Goal: Understand process/instructions: Learn how to perform a task or action

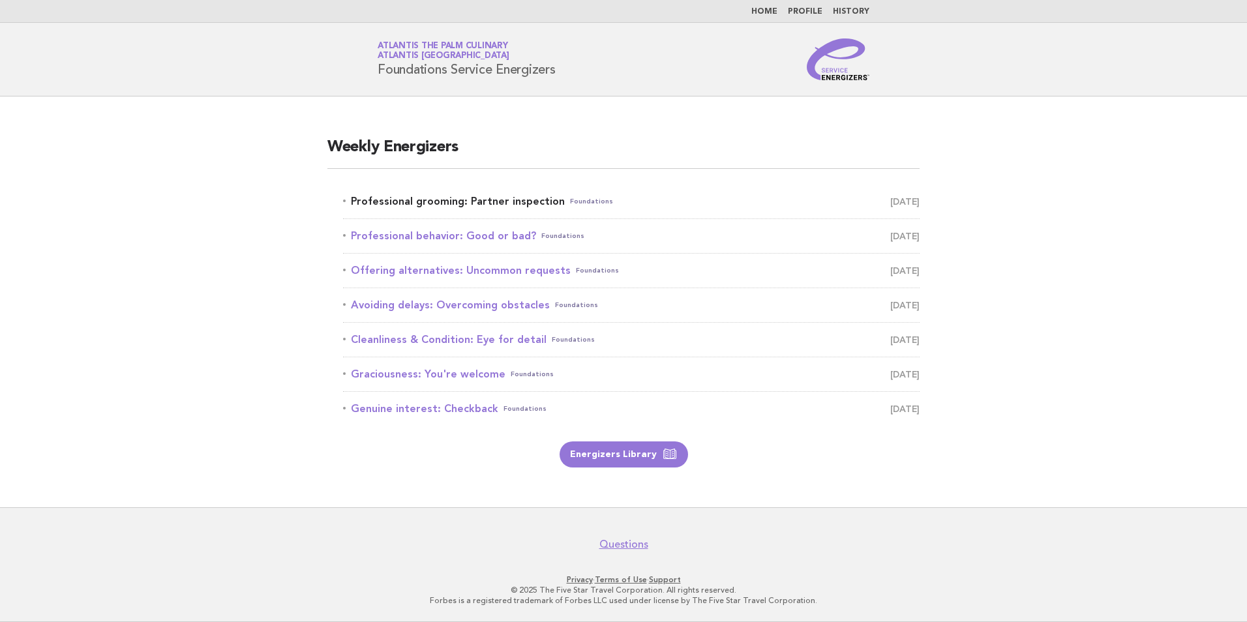
click at [509, 200] on link "Professional grooming: Partner inspection Foundations [DATE]" at bounding box center [631, 201] width 576 height 18
click at [607, 452] on link "Energizers Library" at bounding box center [623, 454] width 128 height 26
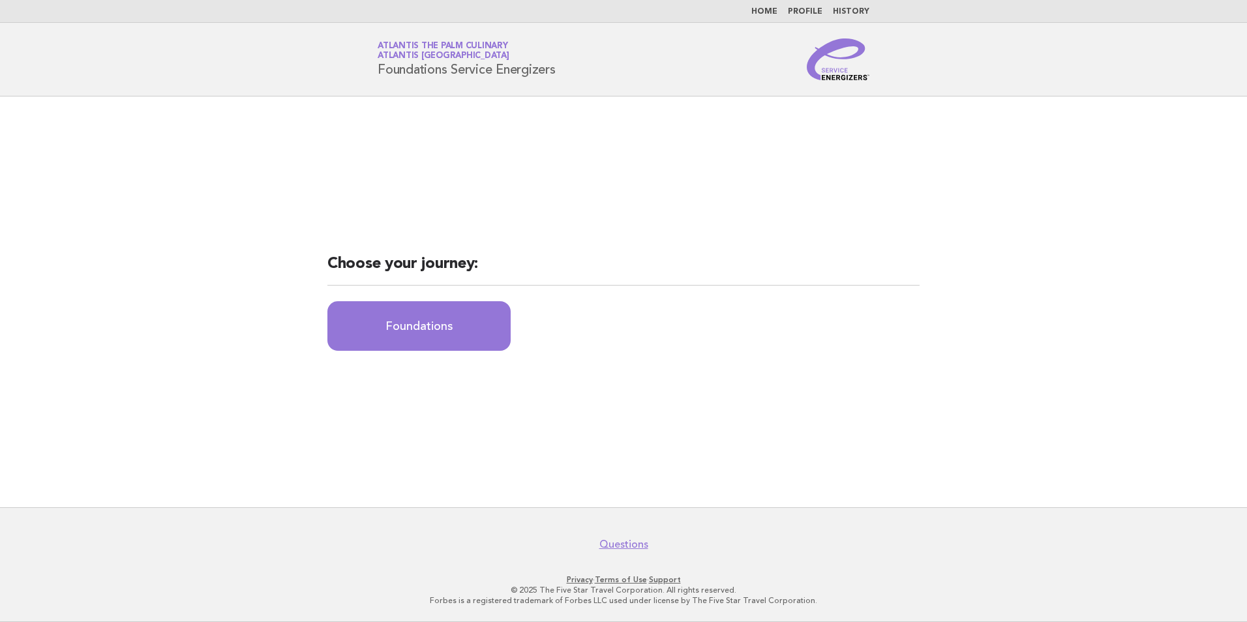
click at [424, 321] on link "Foundations" at bounding box center [418, 326] width 183 height 50
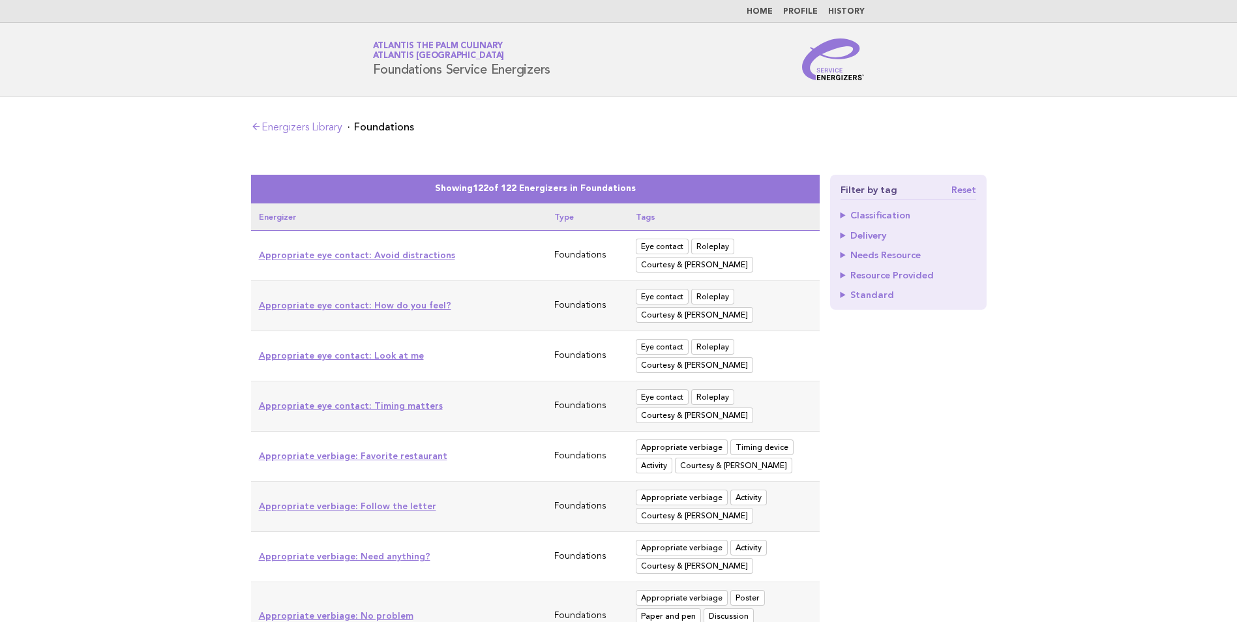
click at [254, 126] on polyline at bounding box center [254, 126] width 3 height 6
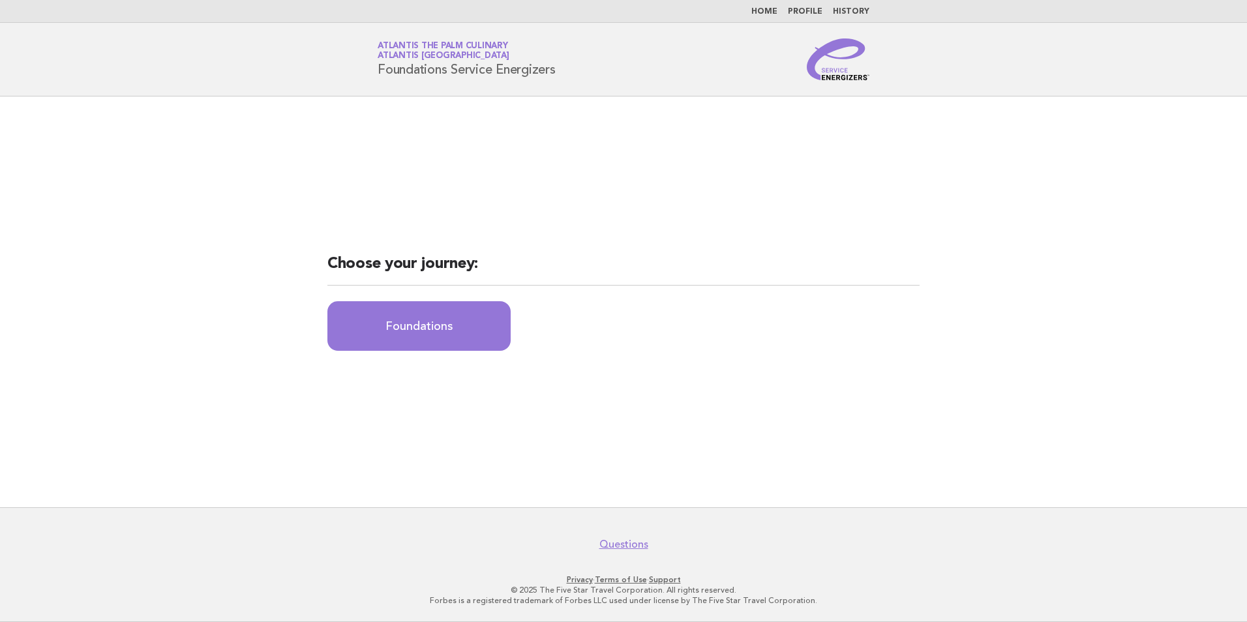
click at [771, 11] on link "Home" at bounding box center [764, 12] width 26 height 8
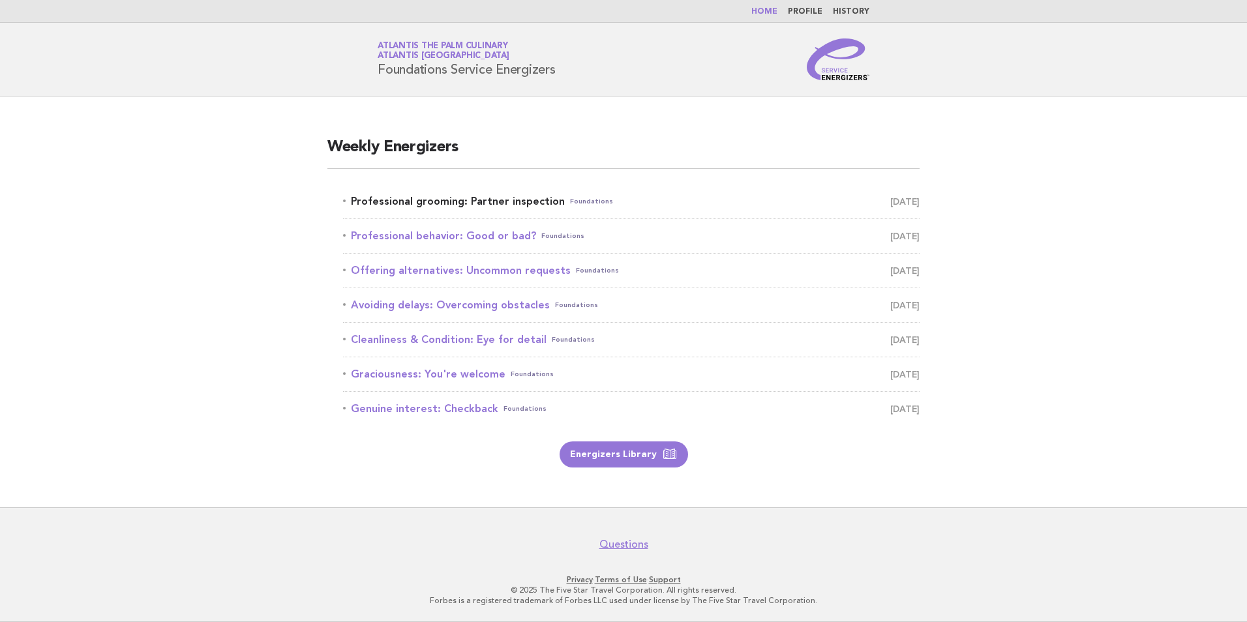
click at [464, 200] on link "Professional grooming: Partner inspection Foundations [DATE]" at bounding box center [631, 201] width 576 height 18
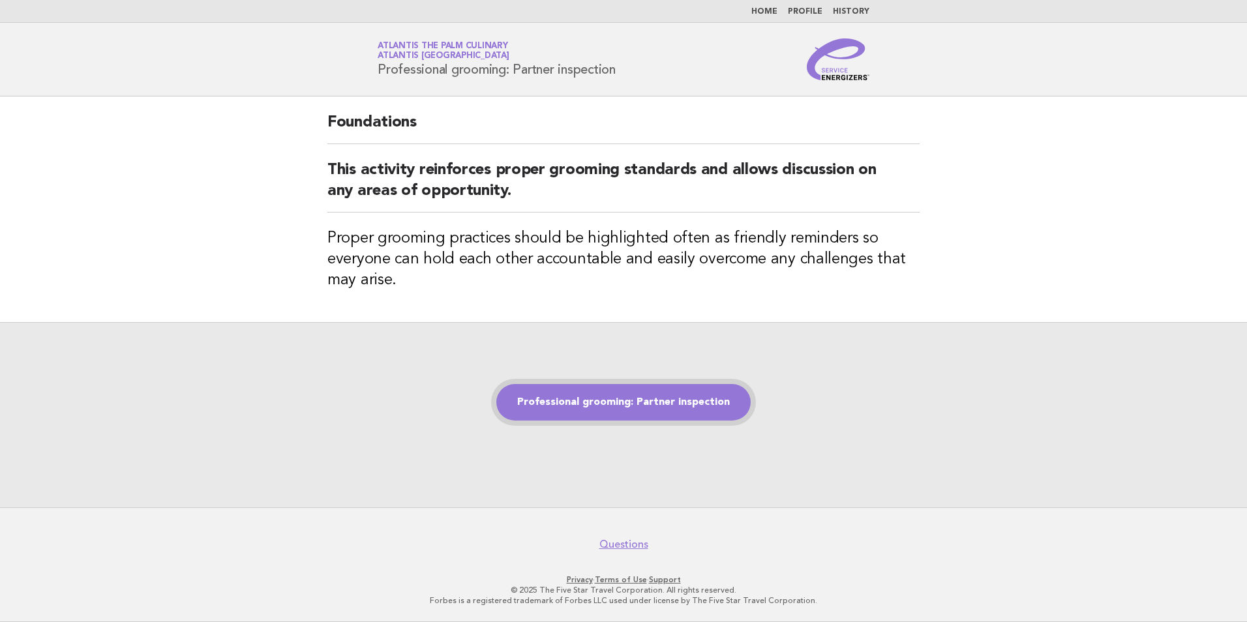
click at [598, 404] on link "Professional grooming: Partner inspection" at bounding box center [623, 402] width 254 height 37
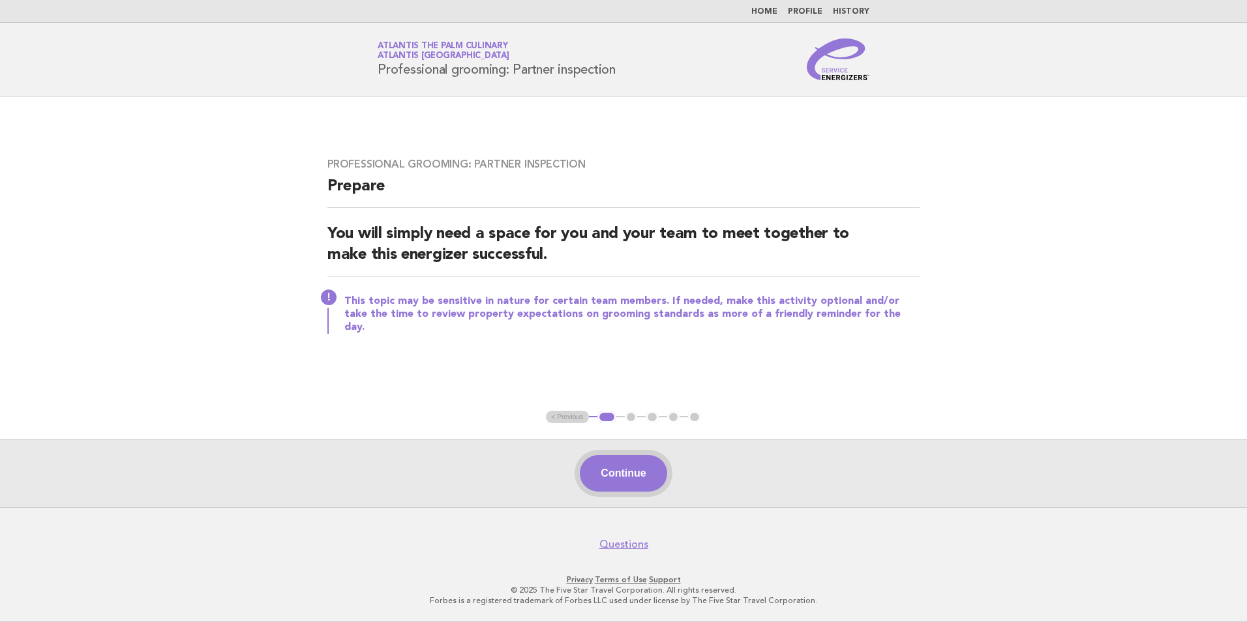
click at [622, 466] on button "Continue" at bounding box center [623, 473] width 87 height 37
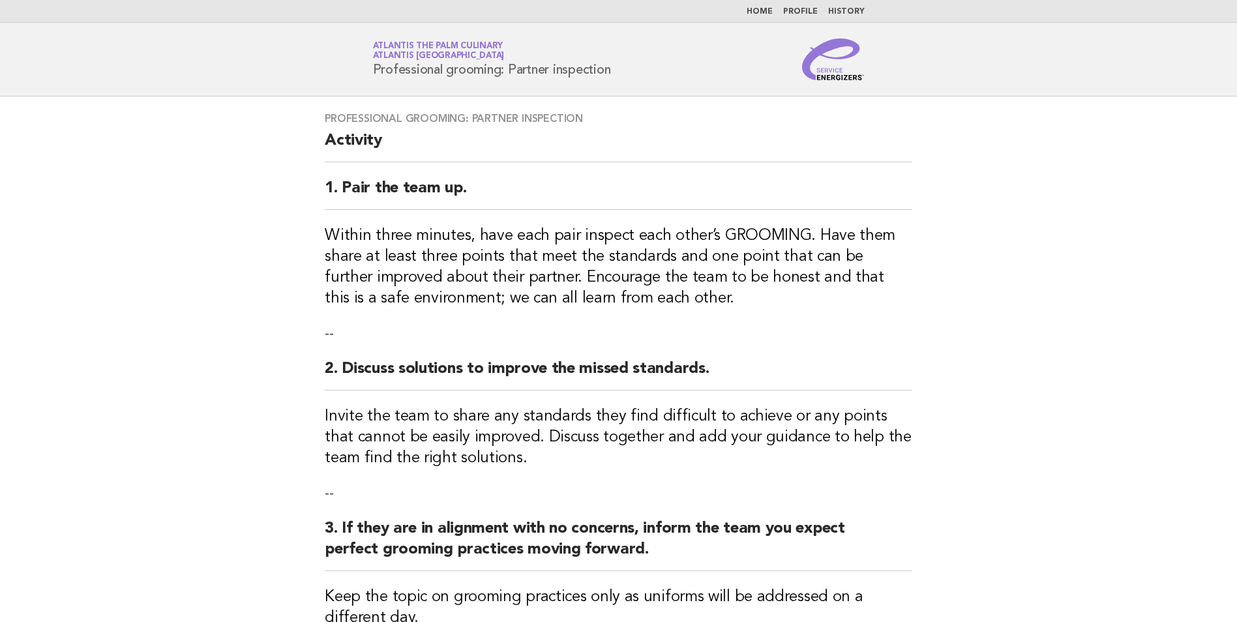
scroll to position [440, 0]
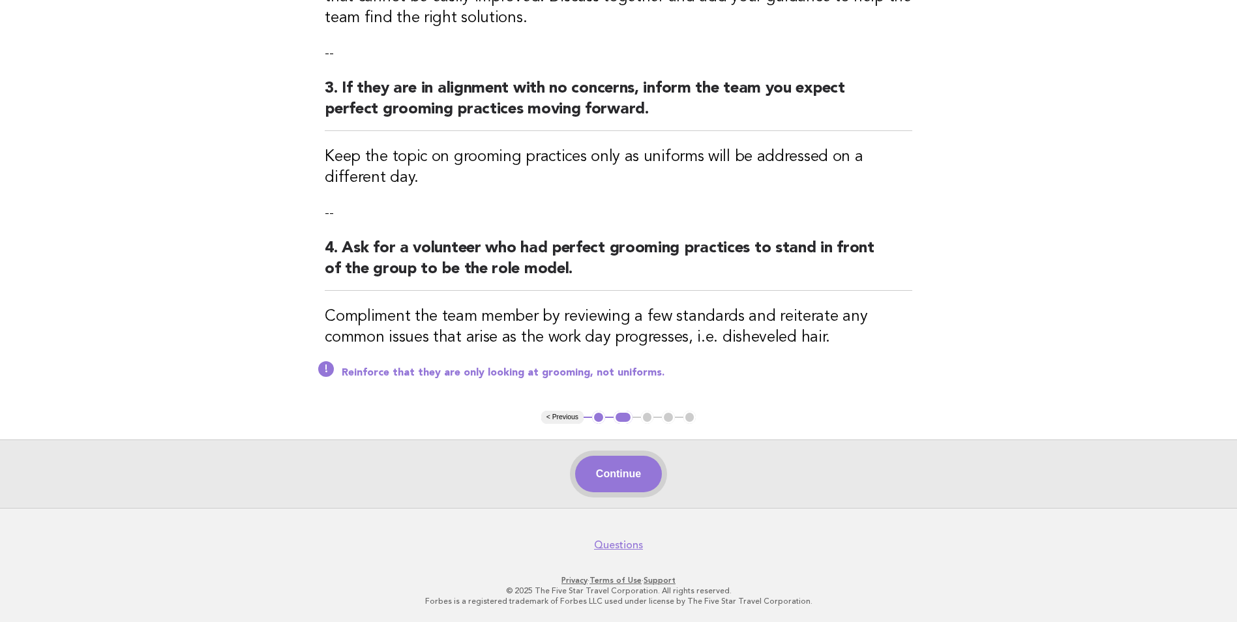
click at [621, 477] on button "Continue" at bounding box center [618, 474] width 87 height 37
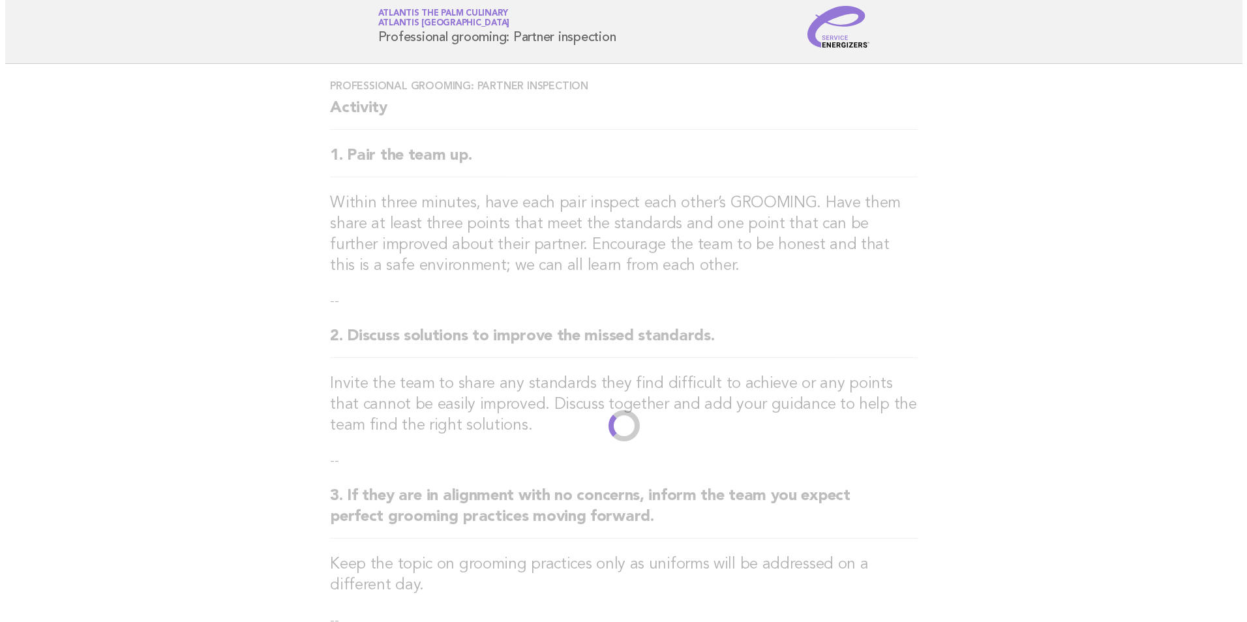
scroll to position [0, 0]
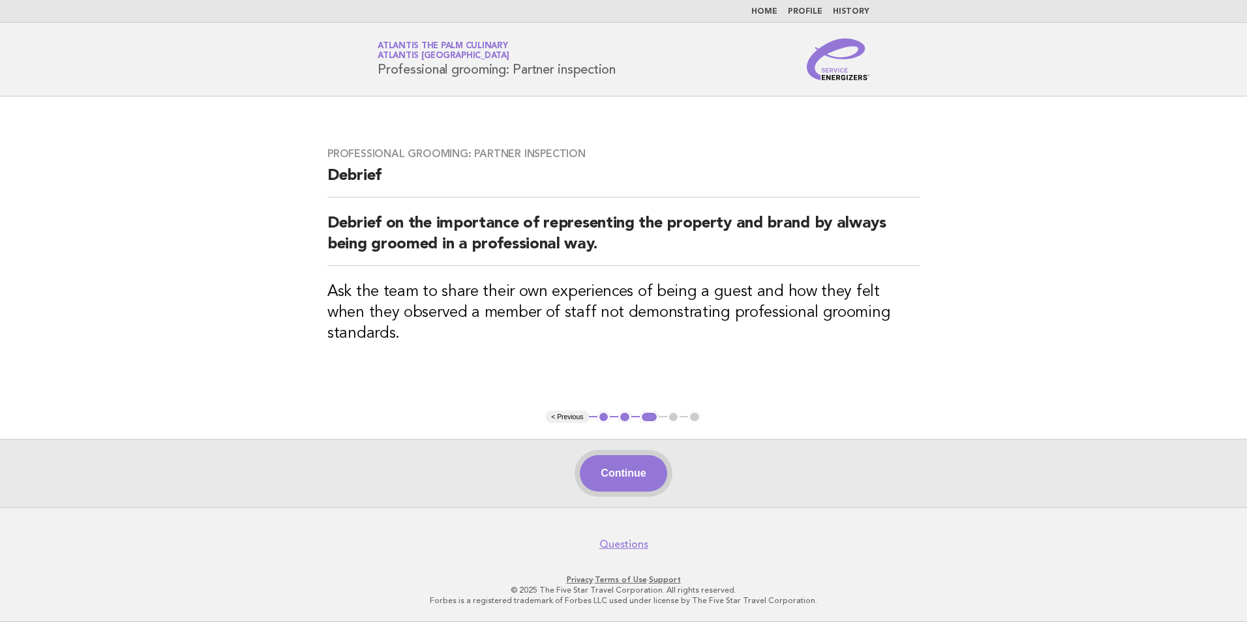
click at [634, 478] on button "Continue" at bounding box center [623, 473] width 87 height 37
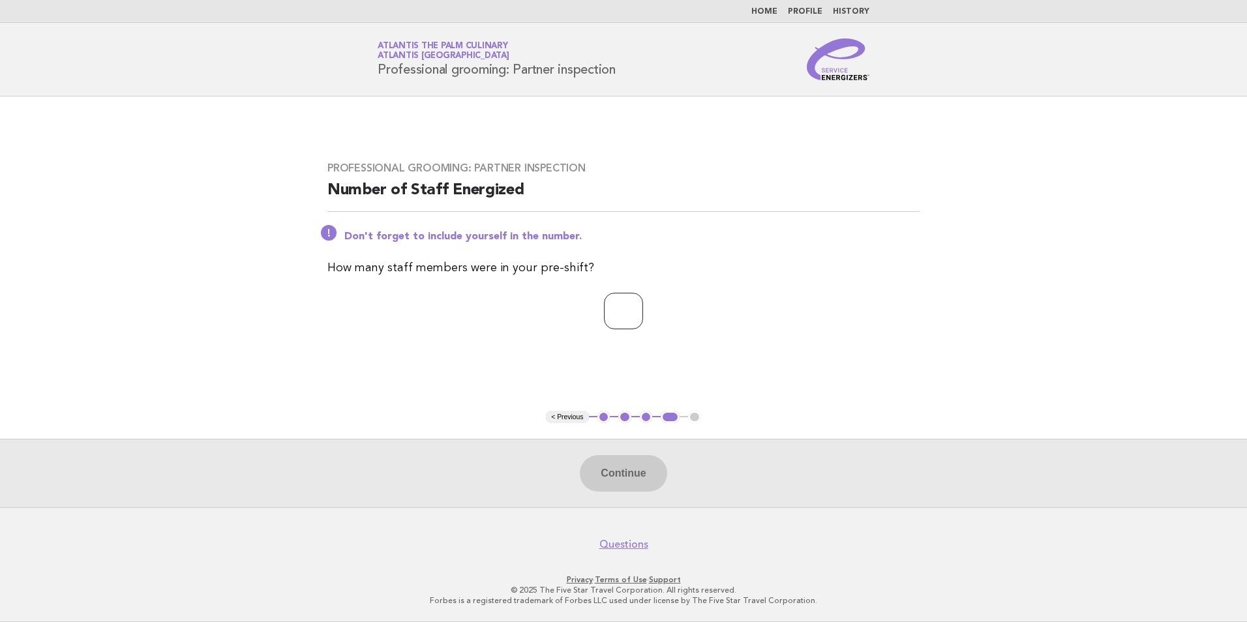
click at [604, 309] on input "number" at bounding box center [623, 311] width 39 height 37
type input "**"
click at [625, 477] on button "Continue" at bounding box center [623, 473] width 87 height 37
